Goal: Task Accomplishment & Management: Use online tool/utility

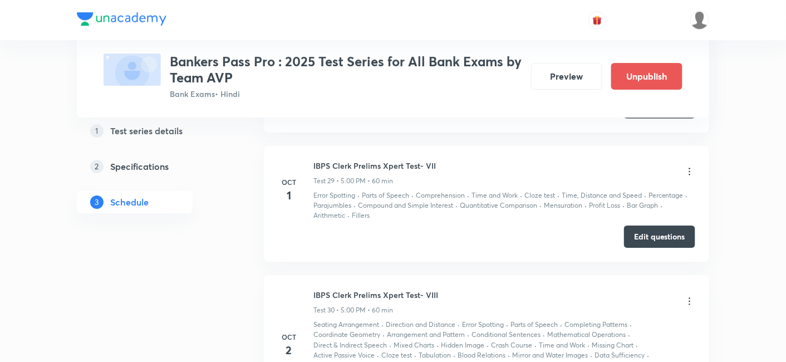
scroll to position [5114, 0]
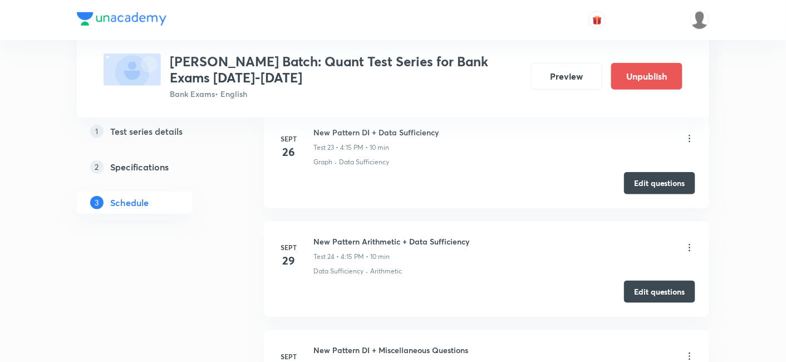
scroll to position [2929, 0]
